Goal: Information Seeking & Learning: Compare options

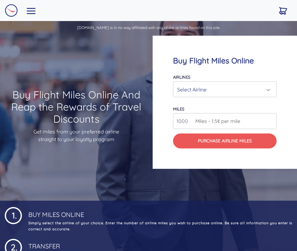
click at [212, 85] on div "Select Airline" at bounding box center [222, 89] width 91 height 12
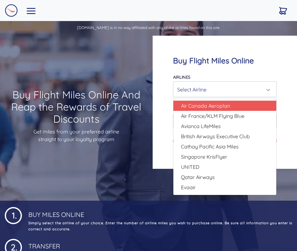
click at [211, 104] on span "Air Canada Aeroplan" at bounding box center [205, 106] width 49 height 8
select select "Air Canada Aeroplan"
type input "80000"
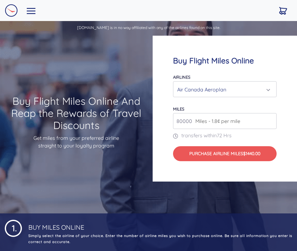
click at [236, 92] on div "Air Canada Aeroplan" at bounding box center [222, 89] width 91 height 12
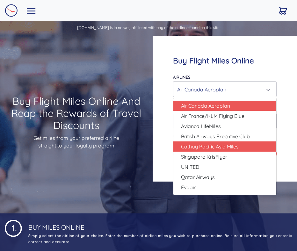
click at [218, 145] on span "Cathay Pacific Asia Miles" at bounding box center [210, 147] width 58 height 8
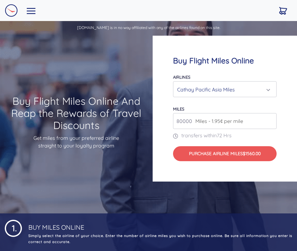
click at [231, 93] on div "Cathay Pacific Asia Miles" at bounding box center [222, 89] width 91 height 12
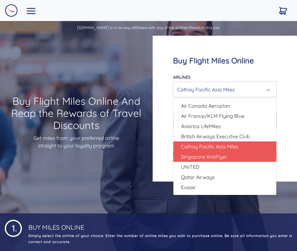
click at [230, 157] on link "Singapore KrisFlyer" at bounding box center [224, 157] width 103 height 10
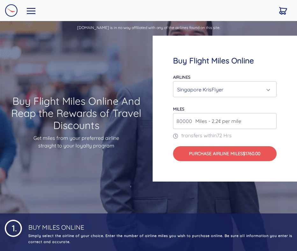
click at [228, 88] on div "Singapore KrisFlyer" at bounding box center [222, 89] width 91 height 12
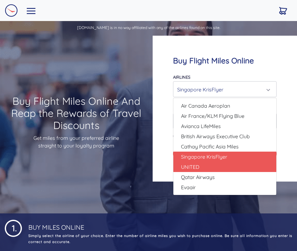
scroll to position [17, 0]
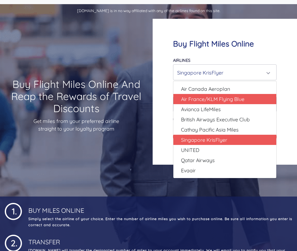
click at [228, 99] on span "Air France/KLM Flying Blue" at bounding box center [212, 99] width 63 height 8
select select "Air France/KLM Flying Blue"
type input "49000"
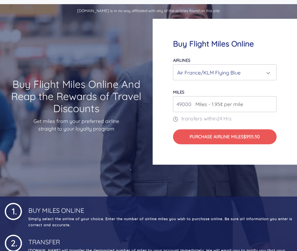
click at [234, 73] on div "Air France/KLM Flying Blue" at bounding box center [222, 73] width 91 height 12
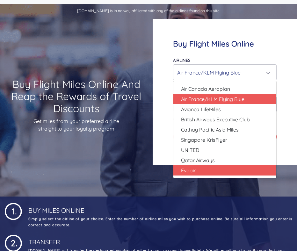
click at [207, 168] on link "Evaair" at bounding box center [224, 170] width 103 height 10
select select "Evaair"
type input "50000"
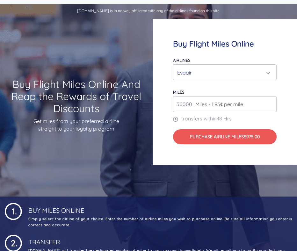
click at [235, 73] on div "Evaair" at bounding box center [222, 73] width 91 height 12
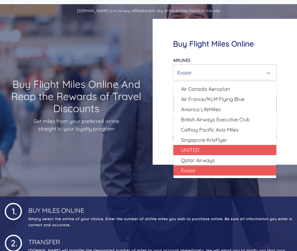
scroll to position [25, 0]
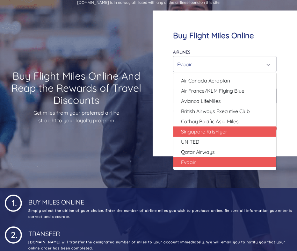
click at [218, 133] on span "Singapore KrisFlyer" at bounding box center [204, 132] width 46 height 8
select select "Singapore KrisFlyer"
type input "80000"
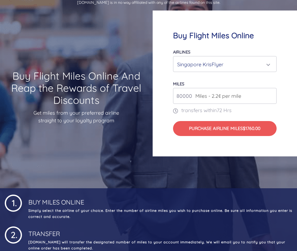
click at [223, 67] on div "Singapore KrisFlyer" at bounding box center [222, 64] width 91 height 12
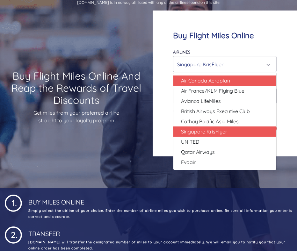
click at [225, 80] on span "Air Canada Aeroplan" at bounding box center [205, 81] width 49 height 8
select select "Air Canada Aeroplan"
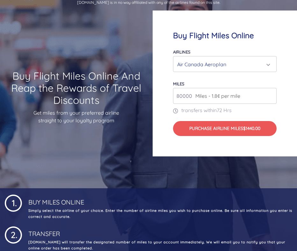
click at [225, 101] on input "80000" at bounding box center [225, 96] width 104 height 16
drag, startPoint x: 253, startPoint y: 98, endPoint x: 170, endPoint y: 99, distance: 82.8
click at [170, 99] on div "Buy Flight Miles Online Airlines Air Canada Aeroplan Air France/KLM Flying Blue…" at bounding box center [225, 84] width 144 height 146
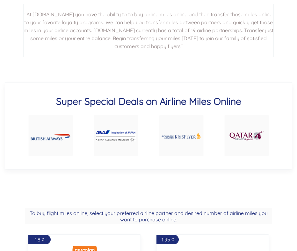
scroll to position [338, 0]
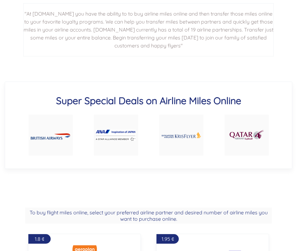
type input "50000"
click at [119, 133] on img at bounding box center [115, 135] width 39 height 11
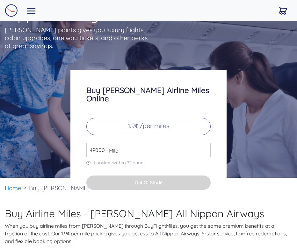
click at [139, 143] on input "49000" at bounding box center [148, 150] width 124 height 15
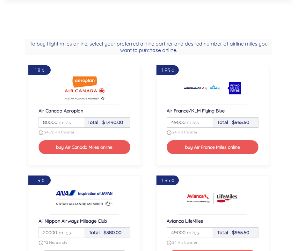
scroll to position [490, 0]
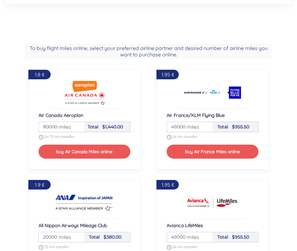
click at [81, 125] on input "80000" at bounding box center [62, 127] width 44 height 10
click at [79, 125] on input "81000" at bounding box center [62, 127] width 44 height 10
click at [79, 125] on input "82000" at bounding box center [62, 127] width 44 height 10
click at [79, 125] on input "83000" at bounding box center [62, 127] width 44 height 10
click at [79, 125] on input "84000" at bounding box center [62, 127] width 44 height 10
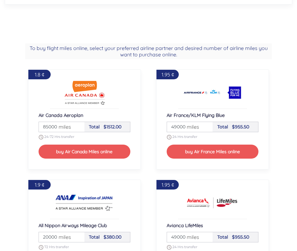
click at [79, 125] on input "85000" at bounding box center [62, 127] width 44 height 10
click at [79, 125] on input "86000" at bounding box center [62, 127] width 44 height 10
click at [79, 125] on input "87000" at bounding box center [62, 127] width 44 height 10
click at [79, 125] on input "88000" at bounding box center [62, 127] width 44 height 10
click at [79, 125] on input "89000" at bounding box center [62, 127] width 44 height 10
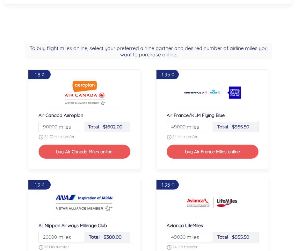
click at [79, 125] on input "90000" at bounding box center [62, 127] width 44 height 10
click at [79, 125] on input "91000" at bounding box center [62, 127] width 44 height 10
click at [79, 125] on input "92000" at bounding box center [62, 127] width 44 height 10
click at [79, 125] on input "93000" at bounding box center [62, 127] width 44 height 10
click at [79, 125] on input "94000" at bounding box center [62, 127] width 44 height 10
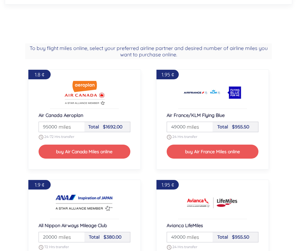
click at [79, 125] on input "95000" at bounding box center [62, 127] width 44 height 10
click at [79, 125] on input "96000" at bounding box center [62, 127] width 44 height 10
click at [79, 125] on input "97000" at bounding box center [62, 127] width 44 height 10
click at [79, 125] on input "98000" at bounding box center [62, 127] width 44 height 10
click at [79, 125] on input "99000" at bounding box center [62, 127] width 44 height 10
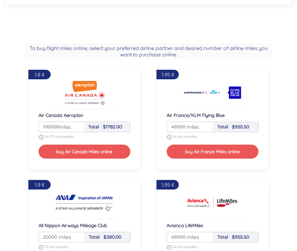
type input "100000"
click at [79, 125] on input "100000" at bounding box center [62, 127] width 44 height 10
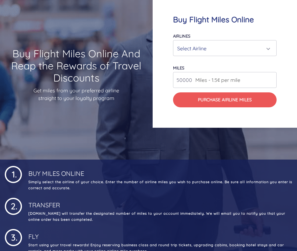
scroll to position [0, 0]
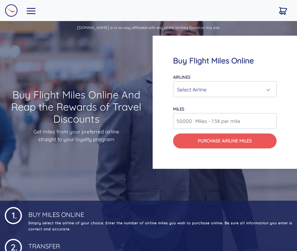
drag, startPoint x: 190, startPoint y: 122, endPoint x: 163, endPoint y: 118, distance: 27.4
click at [163, 118] on div "Buy Flight Miles Online Airlines Air Canada Aeroplan Air France/KLM Flying Blue…" at bounding box center [225, 102] width 144 height 133
click at [193, 121] on span "Miles - 1.5¢ per mile" at bounding box center [216, 121] width 48 height 8
drag, startPoint x: 190, startPoint y: 122, endPoint x: 168, endPoint y: 122, distance: 22.6
click at [168, 122] on div "Buy Flight Miles Online Airlines Air Canada Aeroplan Air France/KLM Flying Blue…" at bounding box center [225, 102] width 144 height 133
